Goal: Task Accomplishment & Management: Manage account settings

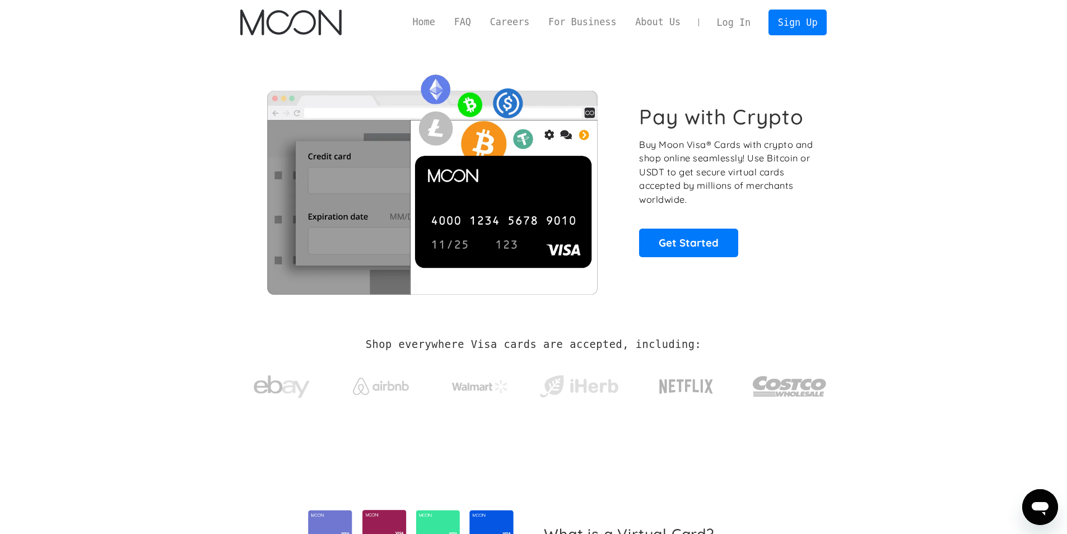
click at [791, 20] on link "Sign Up" at bounding box center [797, 22] width 58 height 25
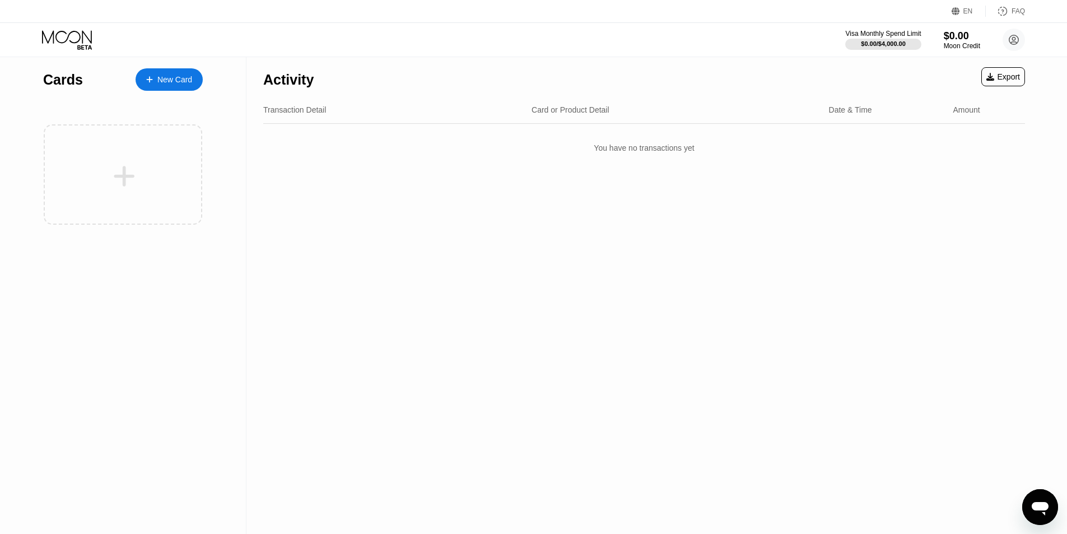
click at [172, 78] on div "New Card" at bounding box center [174, 80] width 35 height 10
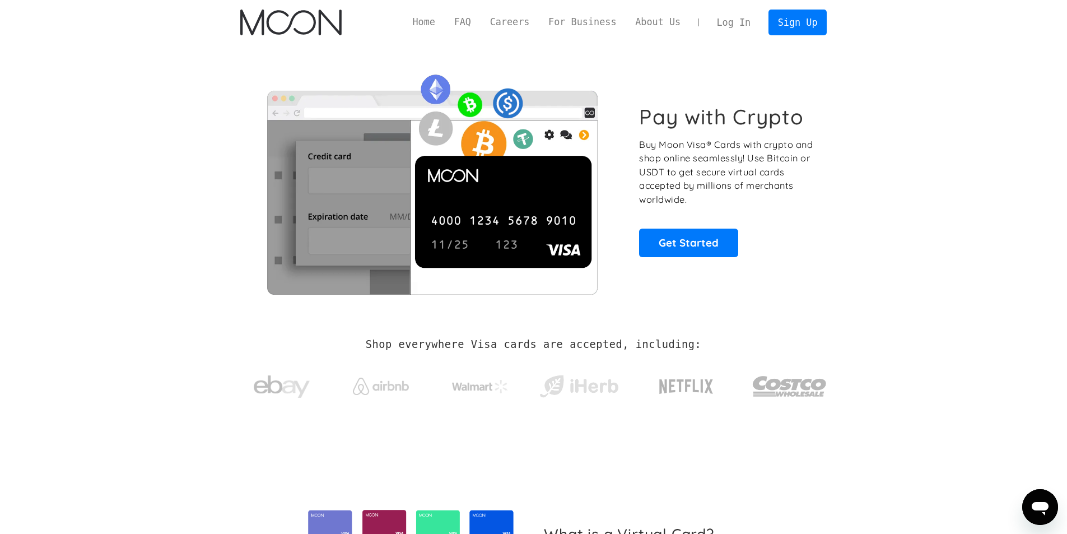
click at [734, 23] on link "Log In" at bounding box center [733, 22] width 53 height 25
